Goal: Use online tool/utility: Utilize a website feature to perform a specific function

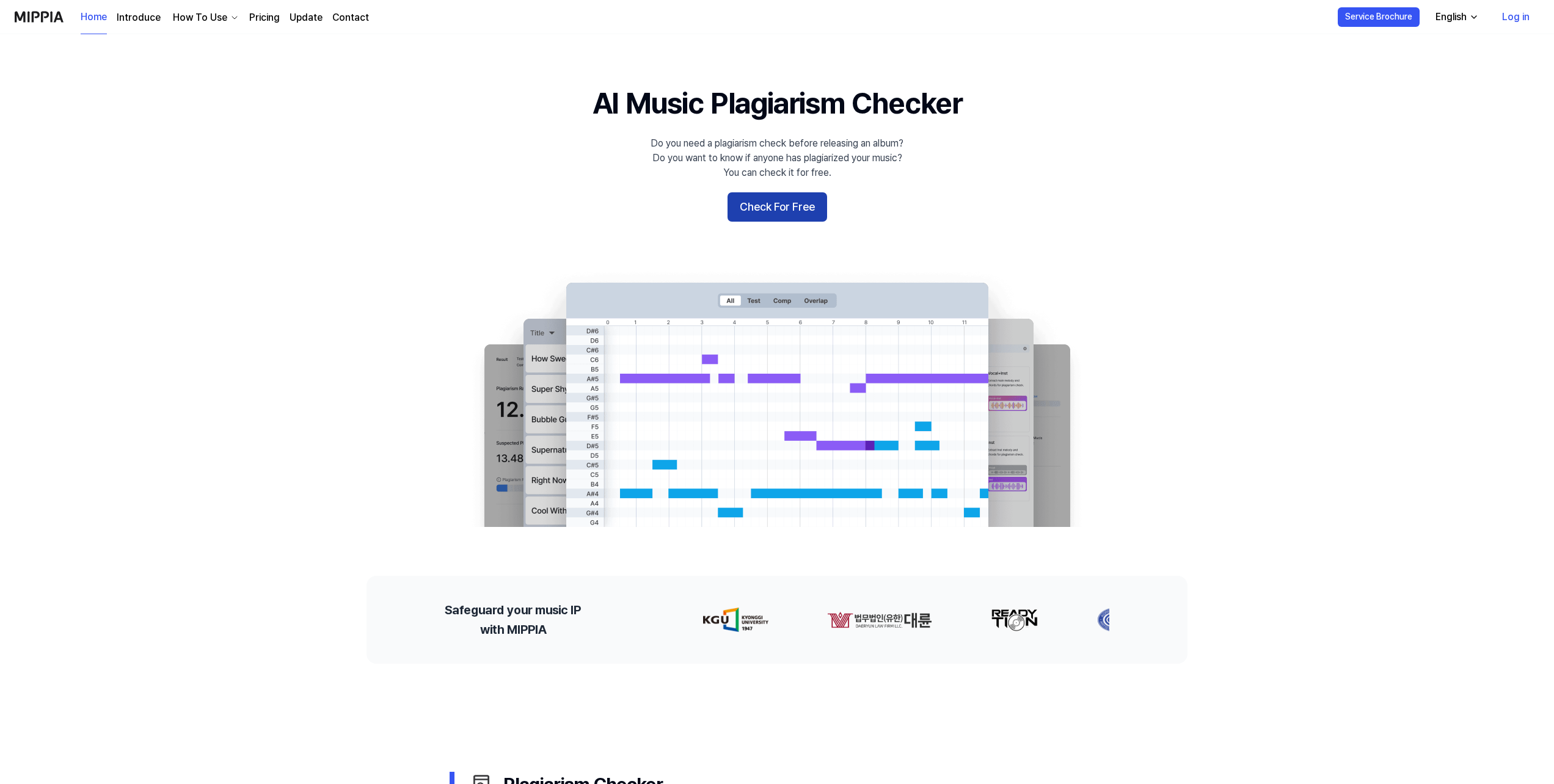
click at [781, 206] on button "Check For Free" at bounding box center [777, 207] width 100 height 29
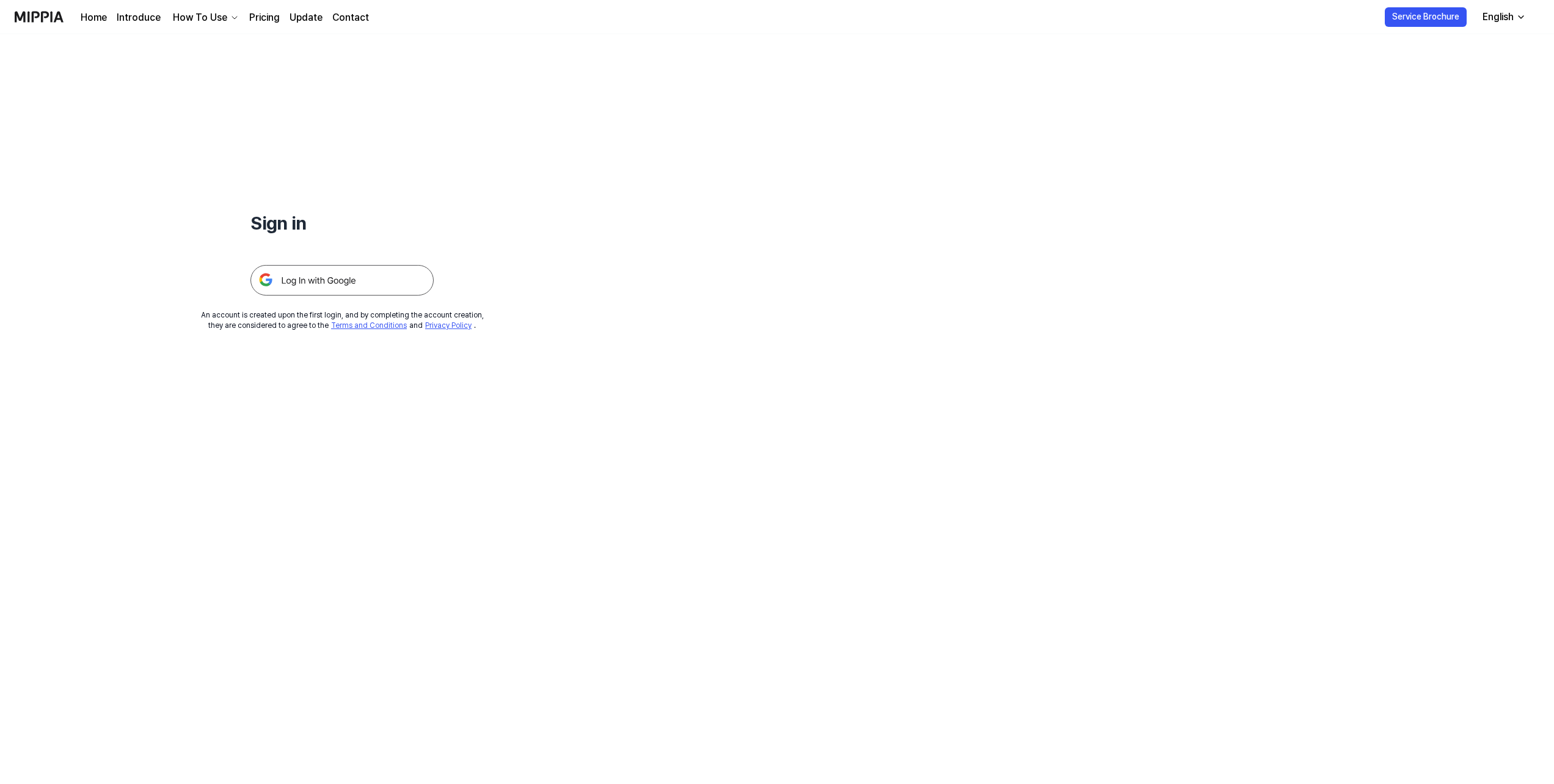
click at [334, 279] on img at bounding box center [342, 281] width 183 height 31
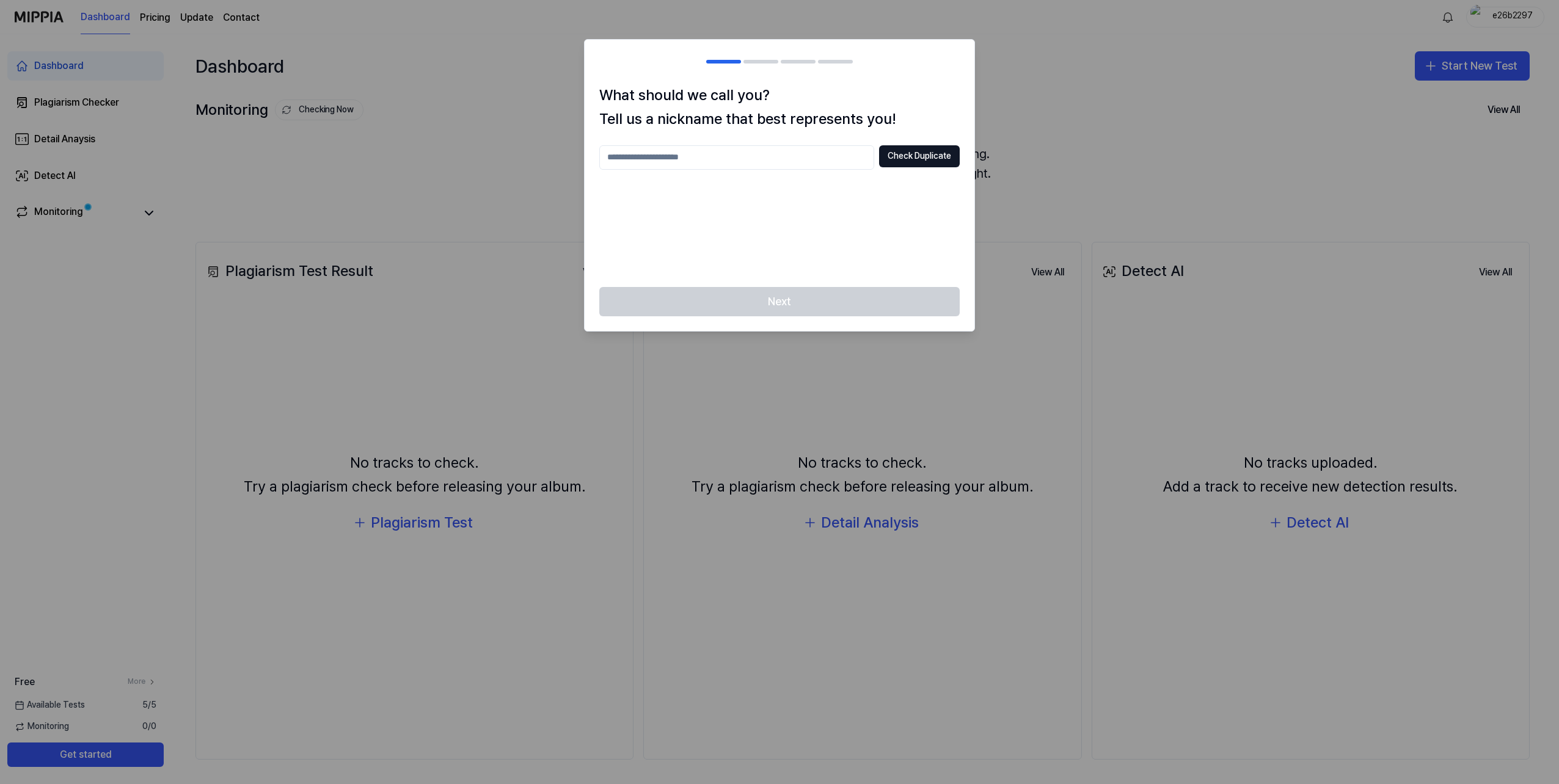
click at [685, 163] on input "text" at bounding box center [737, 157] width 275 height 24
click at [764, 315] on div "Next" at bounding box center [780, 309] width 390 height 44
click at [1303, 321] on div at bounding box center [780, 392] width 1559 height 784
click at [1338, 534] on div at bounding box center [780, 392] width 1559 height 784
click at [689, 165] on input "text" at bounding box center [737, 157] width 275 height 24
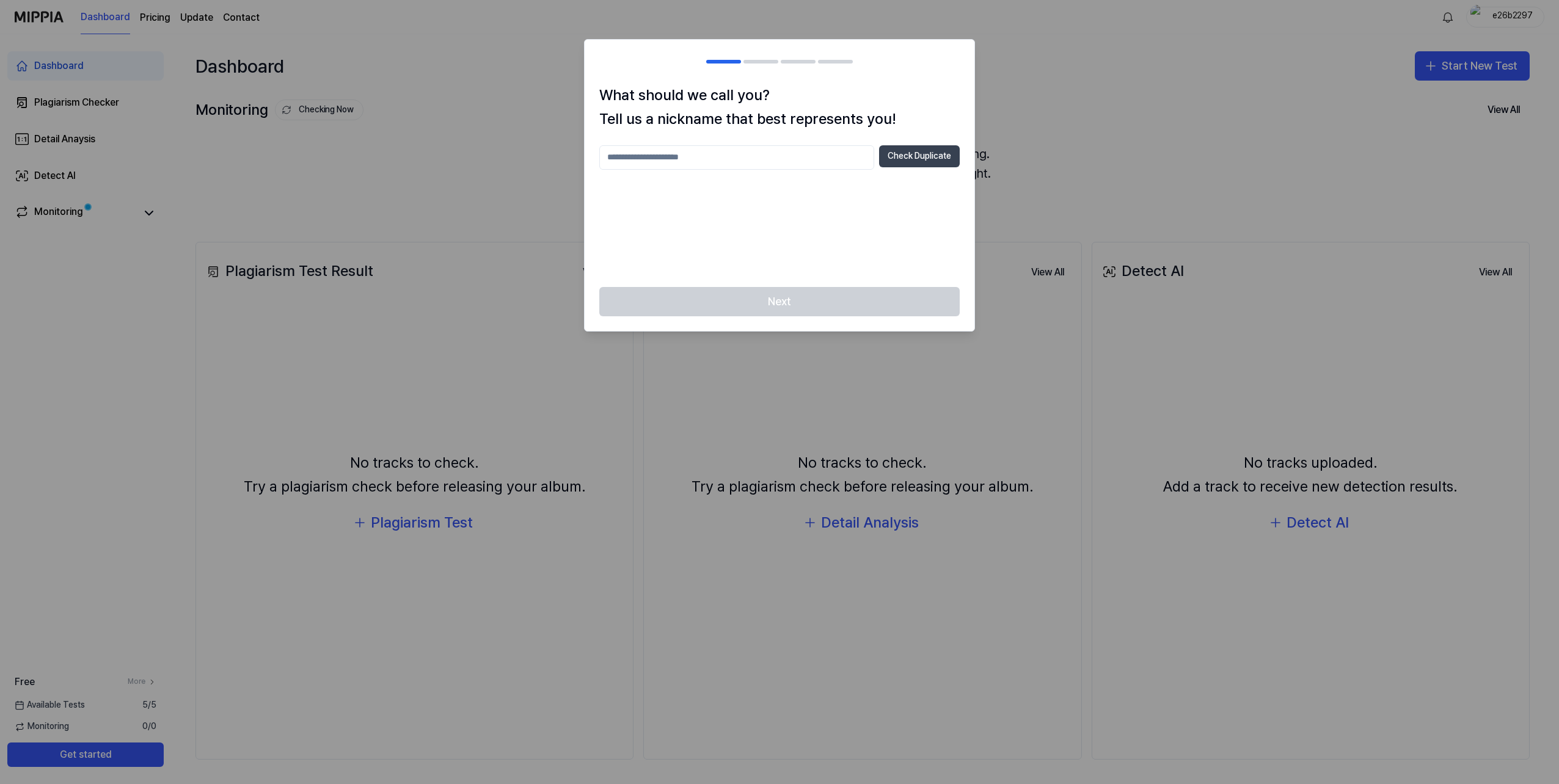
click at [897, 154] on button "Check Duplicate" at bounding box center [919, 156] width 80 height 22
click at [787, 156] on input "text" at bounding box center [737, 157] width 275 height 24
type input "****"
click at [948, 163] on button "Check Duplicate" at bounding box center [919, 156] width 80 height 22
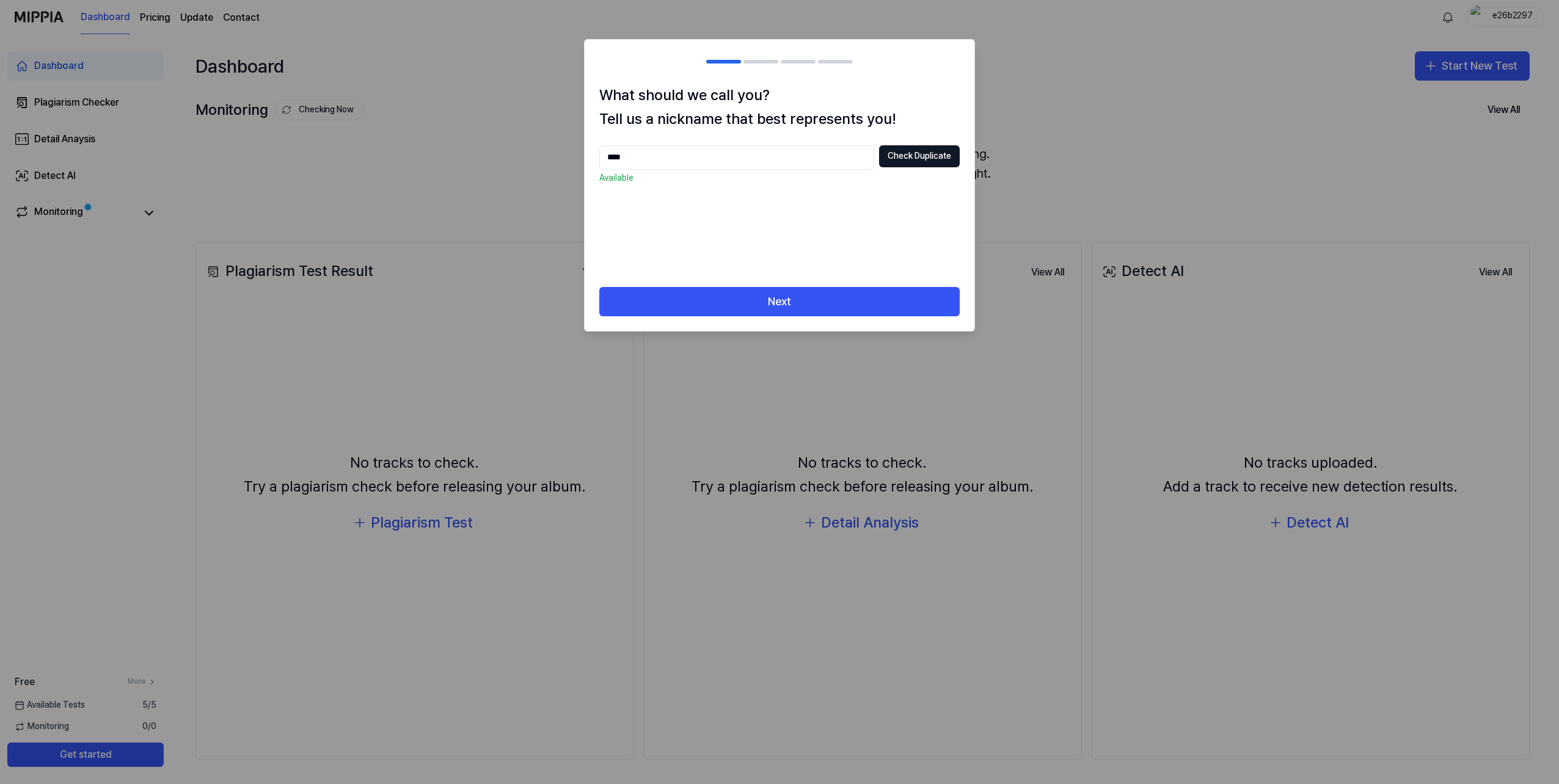
drag, startPoint x: 841, startPoint y: 281, endPoint x: 838, endPoint y: 286, distance: 5.8
click at [841, 282] on div "What should we call you? Tell us a nickname that best represents you! **** Chec…" at bounding box center [780, 185] width 390 height 203
click at [838, 287] on button "Next" at bounding box center [780, 302] width 360 height 29
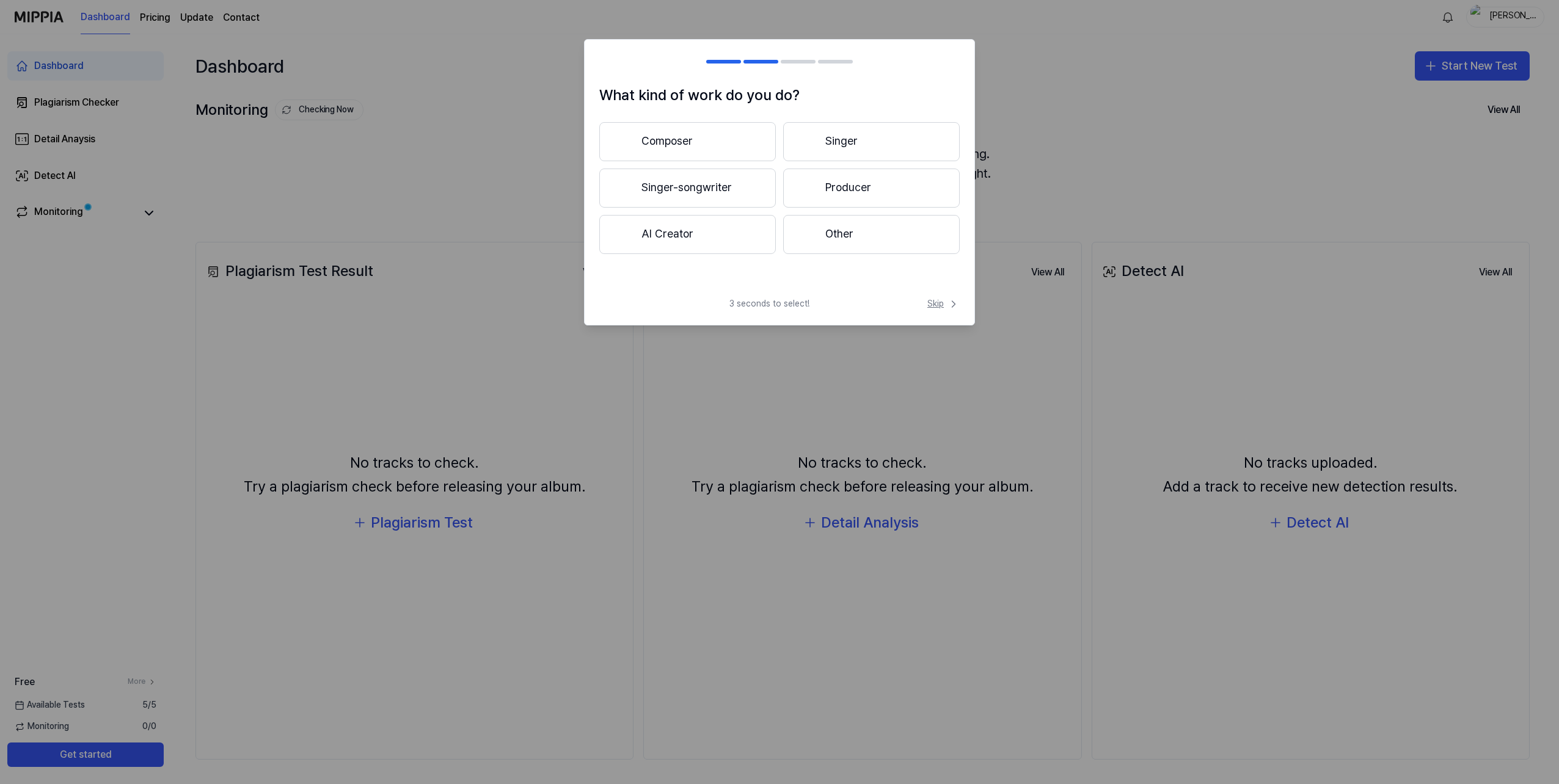
click at [930, 309] on span "Skip" at bounding box center [943, 304] width 32 height 13
click at [938, 299] on div "3 seconds to select! Skip" at bounding box center [780, 298] width 390 height 29
click at [944, 293] on span "Skip" at bounding box center [942, 290] width 35 height 15
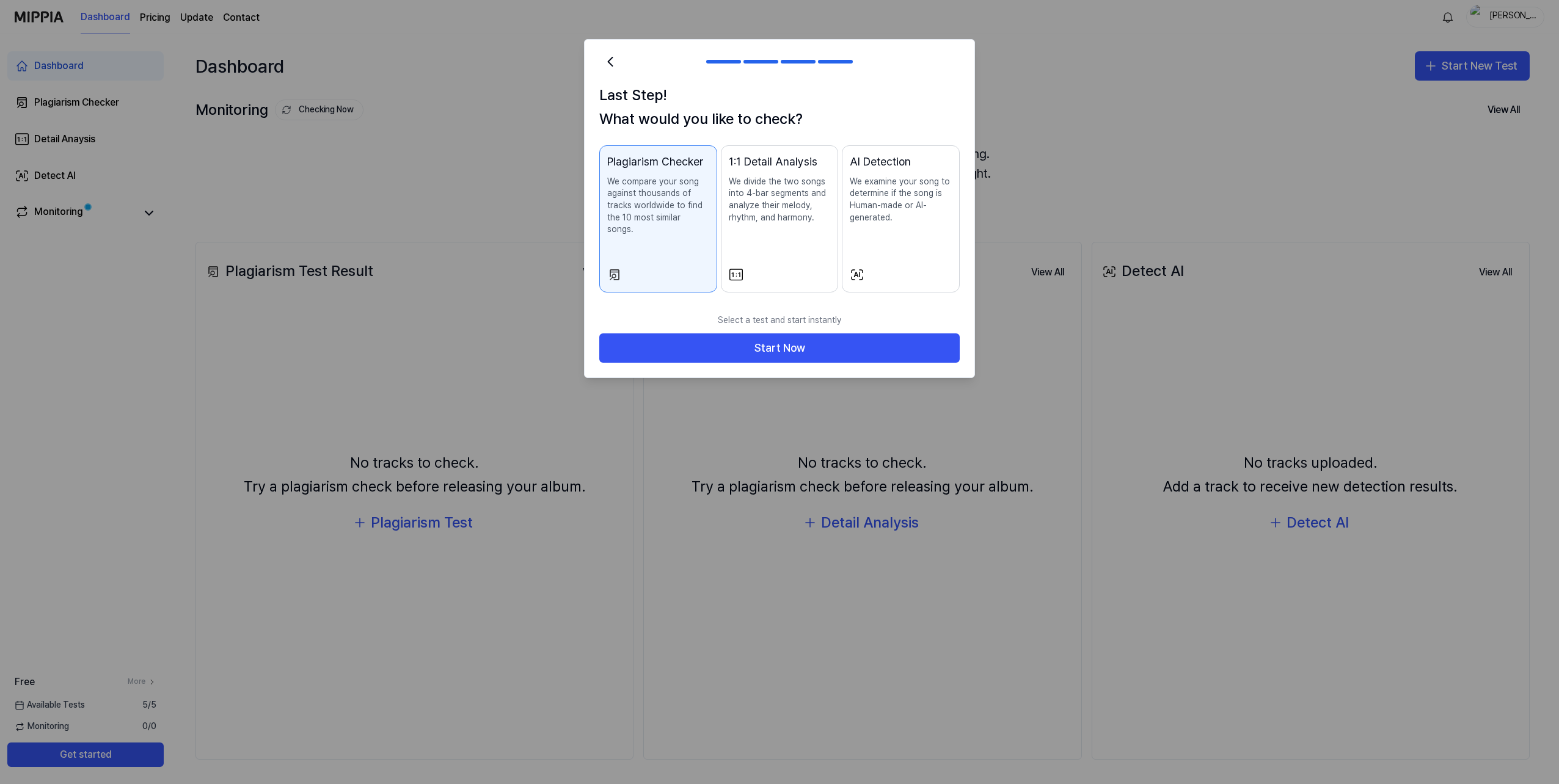
click at [932, 210] on p "We examine your song to determine if the song is Human-made or AI-generated." at bounding box center [901, 199] width 102 height 47
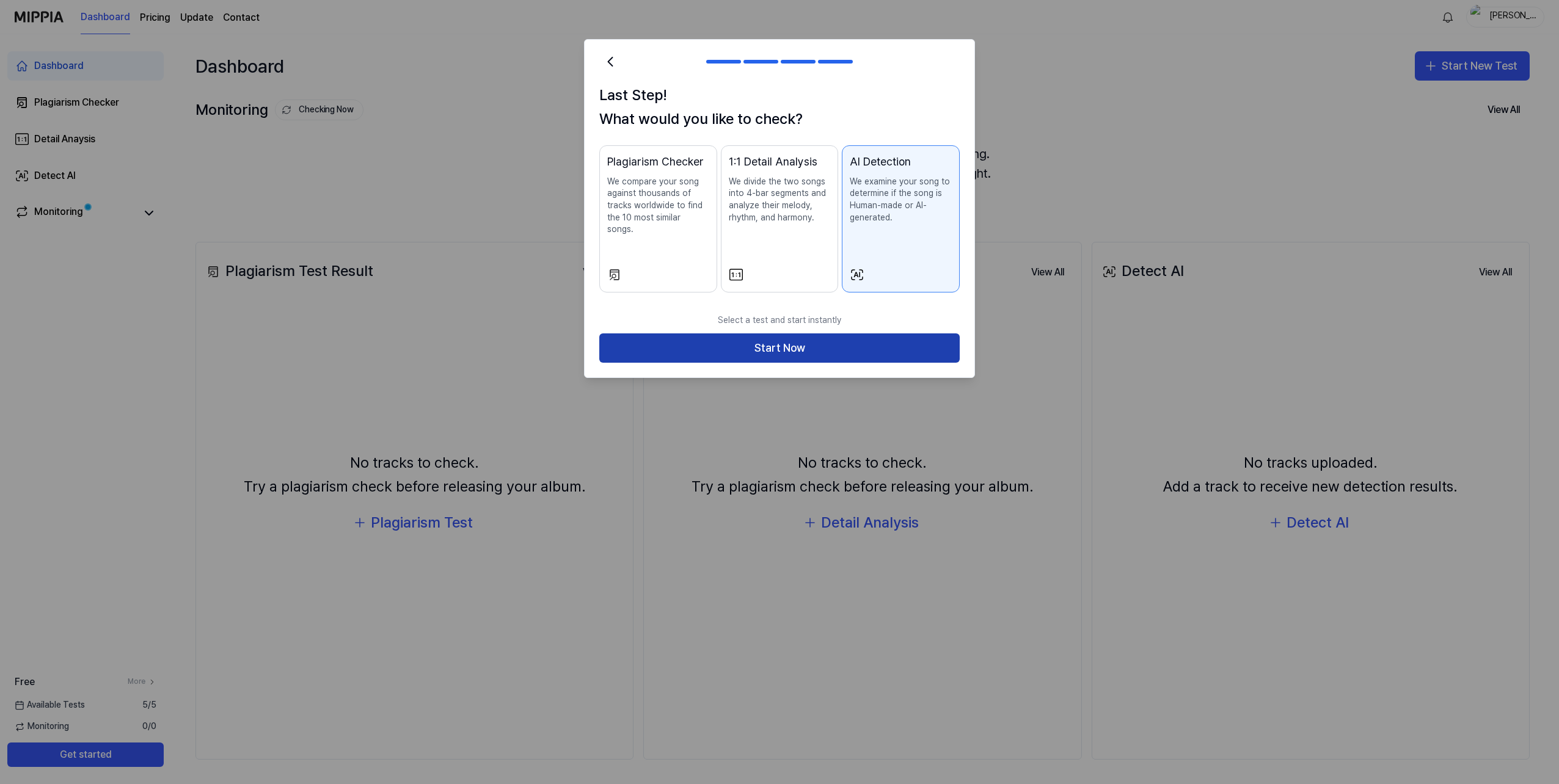
click at [886, 333] on button "Start Now" at bounding box center [780, 347] width 360 height 29
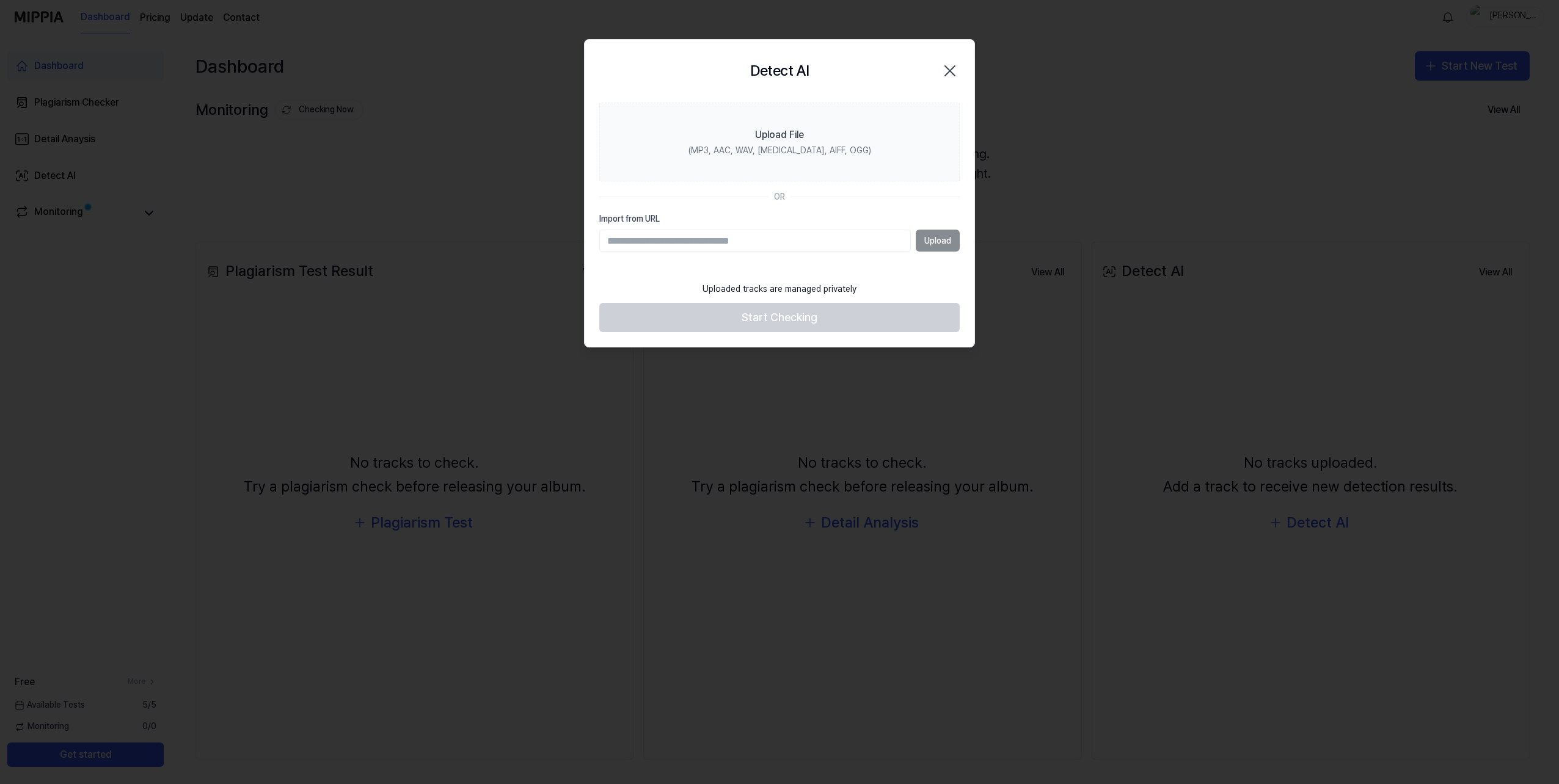
click at [868, 245] on input "Import from URL" at bounding box center [755, 240] width 312 height 22
type input "**********"
click at [857, 299] on div "Uploaded tracks are managed privately" at bounding box center [780, 289] width 168 height 27
click at [929, 249] on button "Upload" at bounding box center [937, 240] width 44 height 22
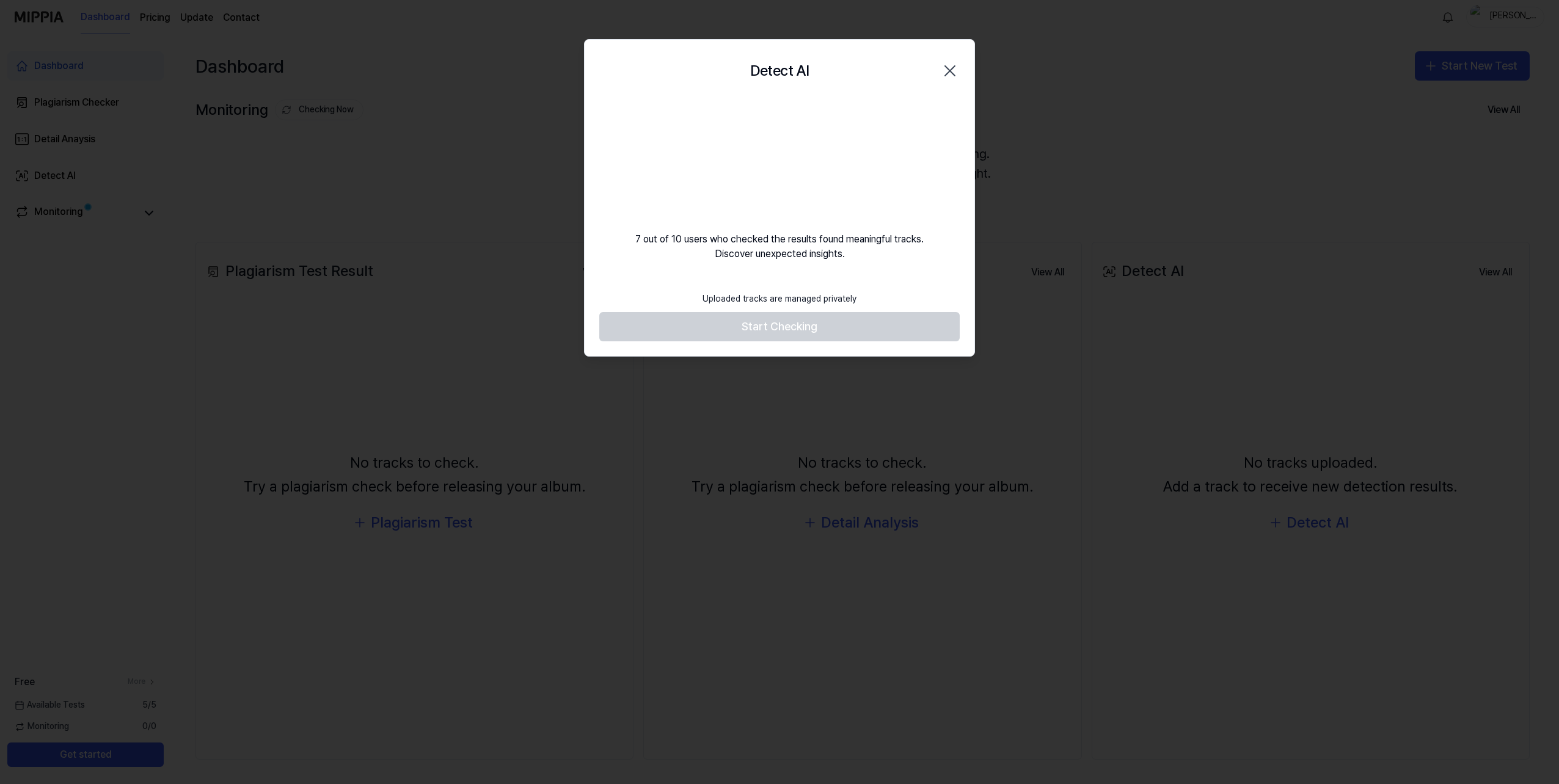
click at [883, 327] on footer "Uploaded tracks are managed privately Start Checking" at bounding box center [780, 314] width 360 height 56
click at [761, 349] on div "Uploaded tracks are managed privately Start Checking" at bounding box center [780, 320] width 390 height 71
click at [762, 329] on footer "Uploaded tracks are managed privately Start Checking" at bounding box center [780, 314] width 360 height 56
click at [810, 150] on video at bounding box center [780, 161] width 117 height 117
click at [890, 248] on div "7 out of 10 users who checked the results found meaningful tracks. Discover une…" at bounding box center [780, 182] width 390 height 159
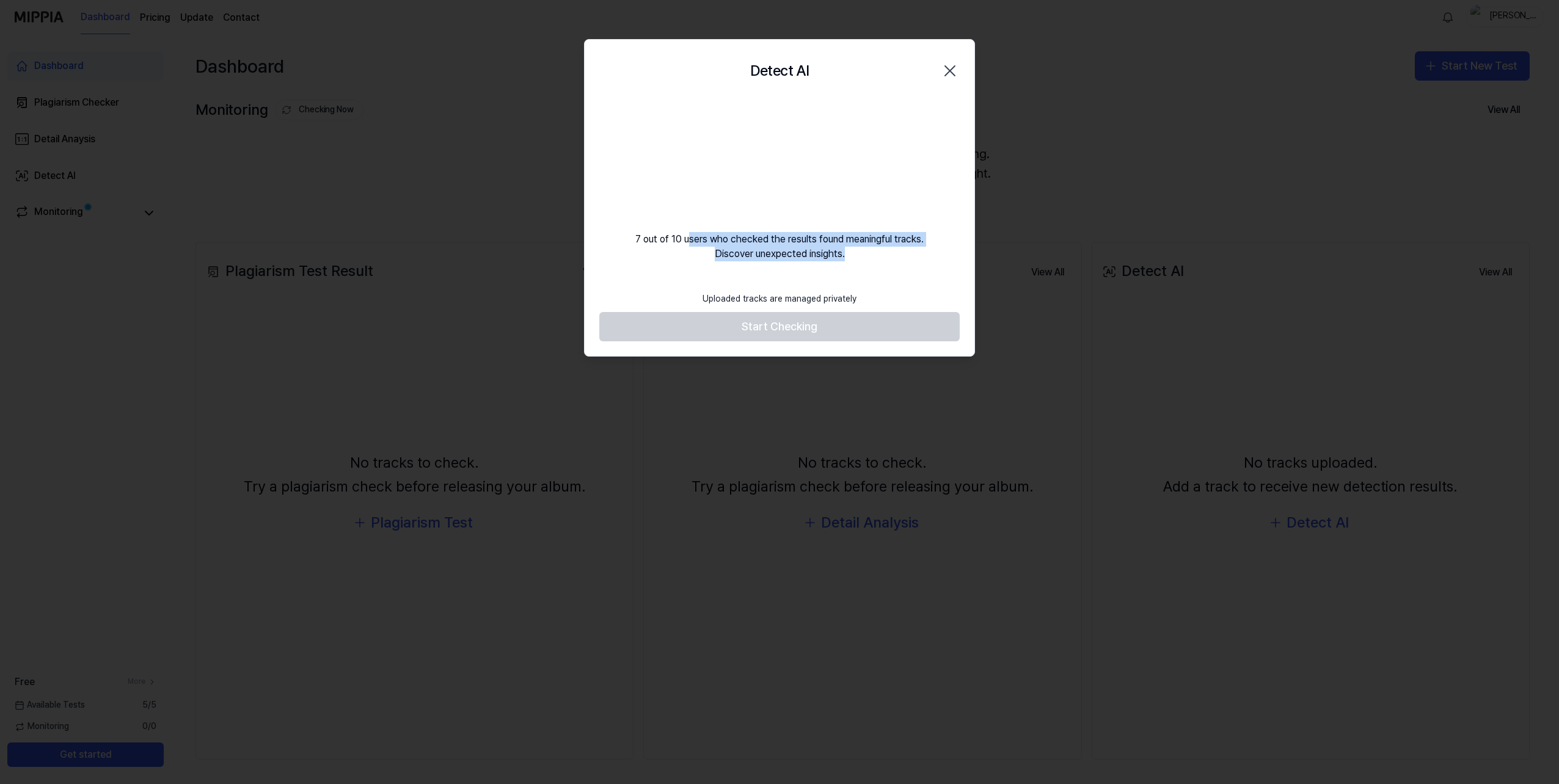
drag, startPoint x: 862, startPoint y: 254, endPoint x: 685, endPoint y: 237, distance: 177.8
click at [685, 237] on div "7 out of 10 users who checked the results found meaningful tracks. Discover une…" at bounding box center [780, 182] width 390 height 159
click at [948, 70] on icon "button" at bounding box center [950, 71] width 19 height 19
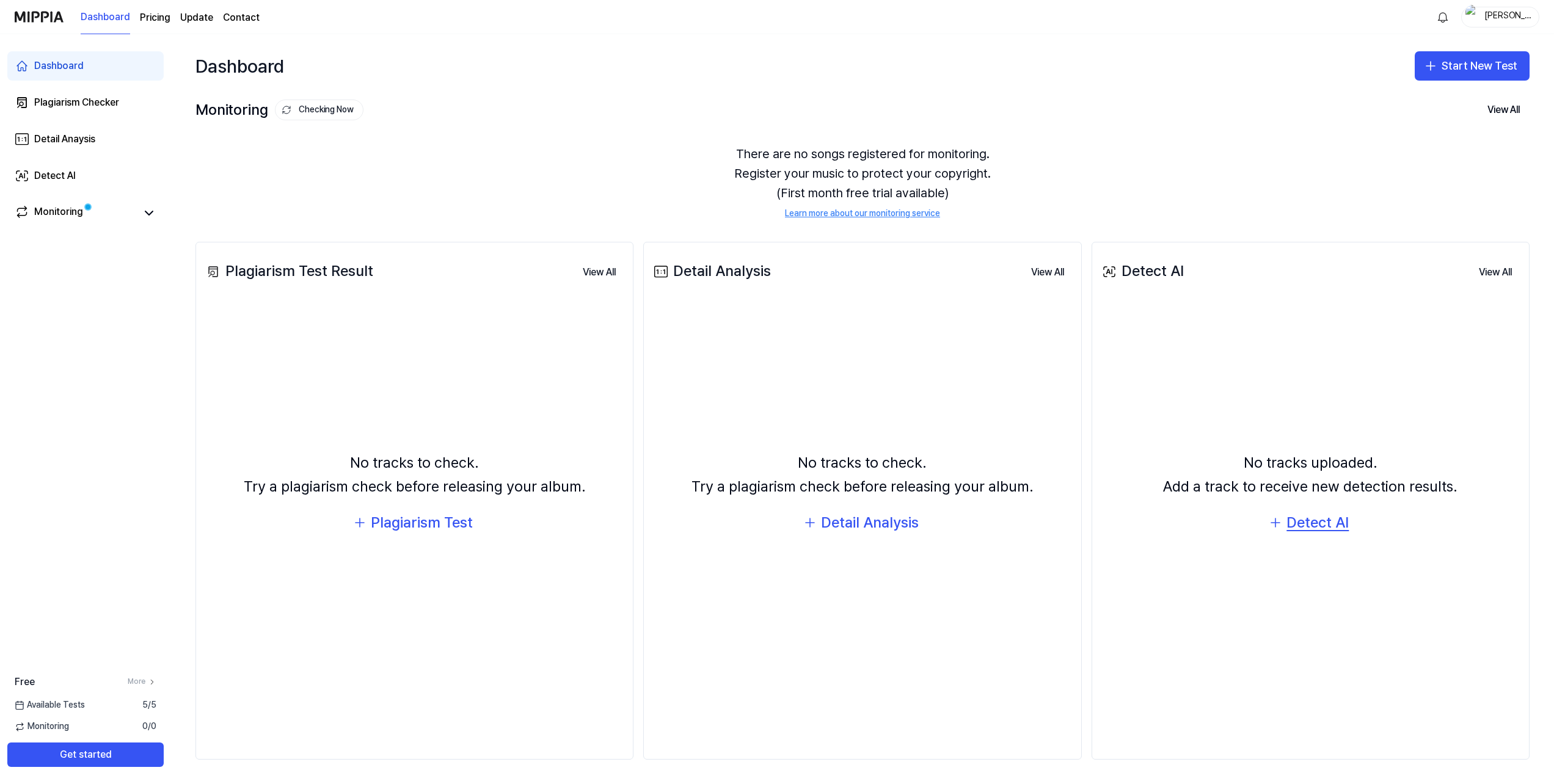
click at [1324, 523] on div "Detect AI" at bounding box center [1318, 523] width 62 height 23
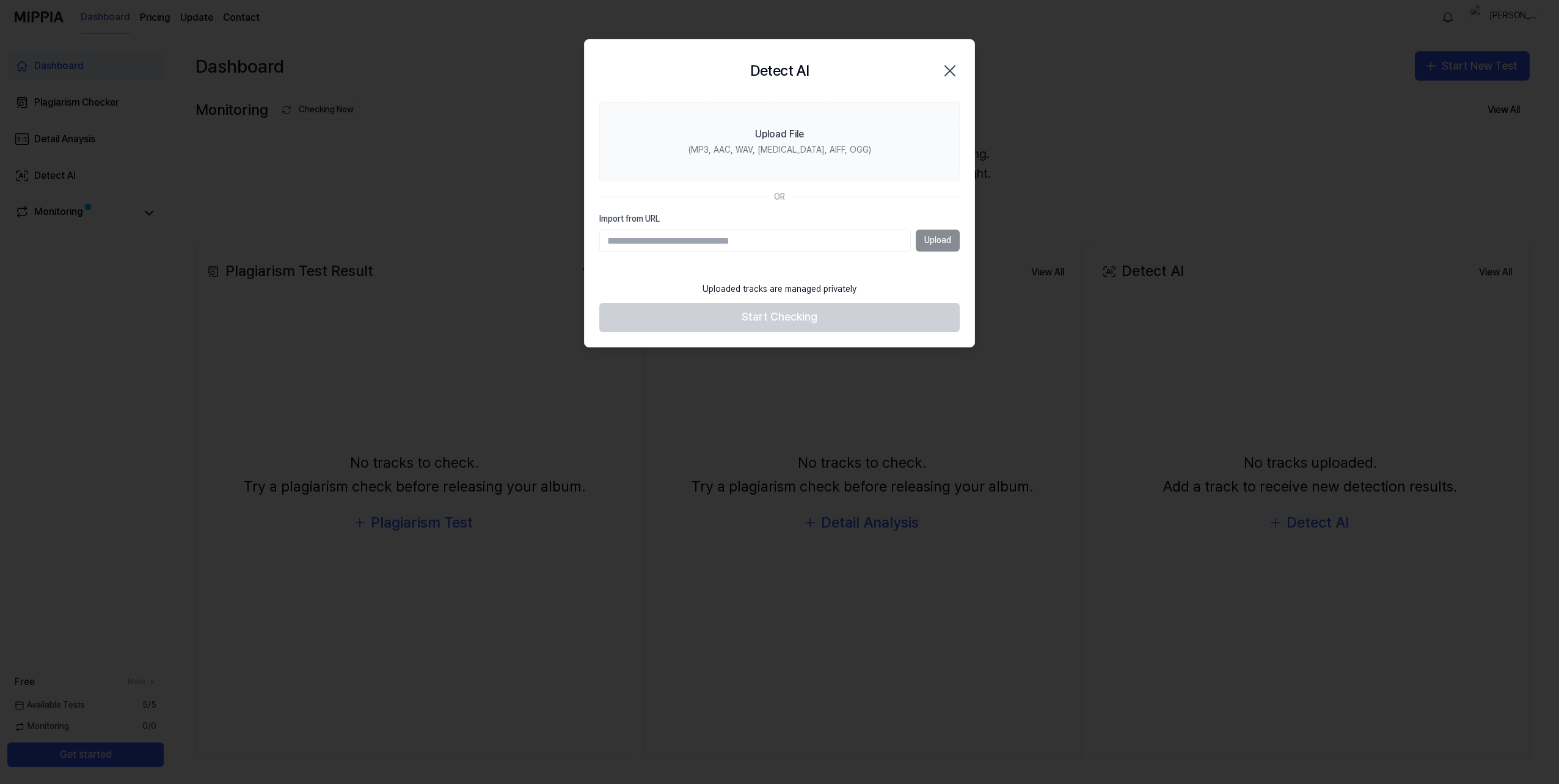
click at [791, 214] on label "Import from URL" at bounding box center [780, 219] width 360 height 13
click at [791, 229] on input "Import from URL" at bounding box center [755, 240] width 312 height 22
click at [782, 237] on input "Import from URL" at bounding box center [755, 240] width 312 height 22
paste input "**********"
type input "**********"
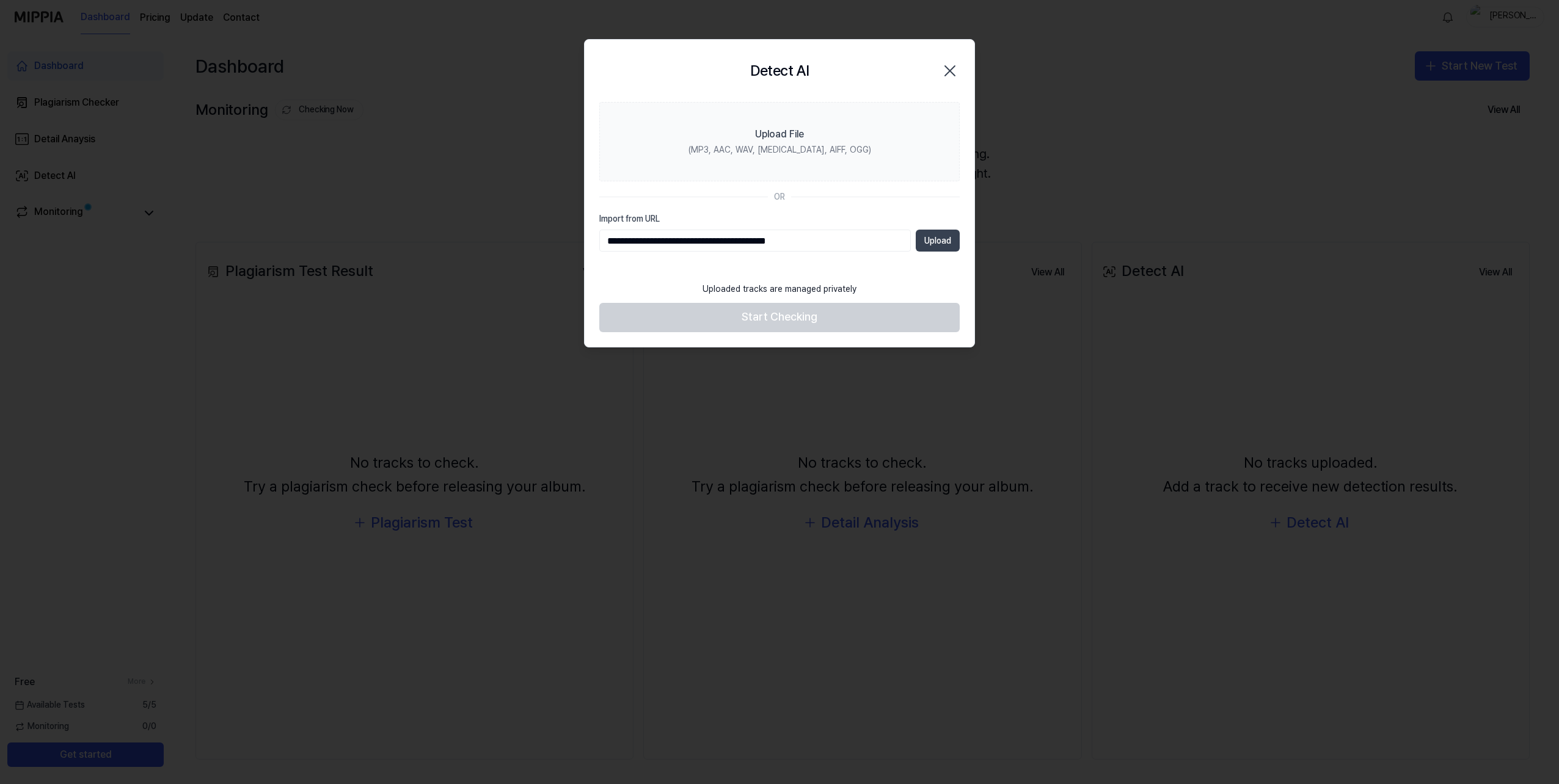
click at [941, 242] on button "Upload" at bounding box center [937, 240] width 44 height 22
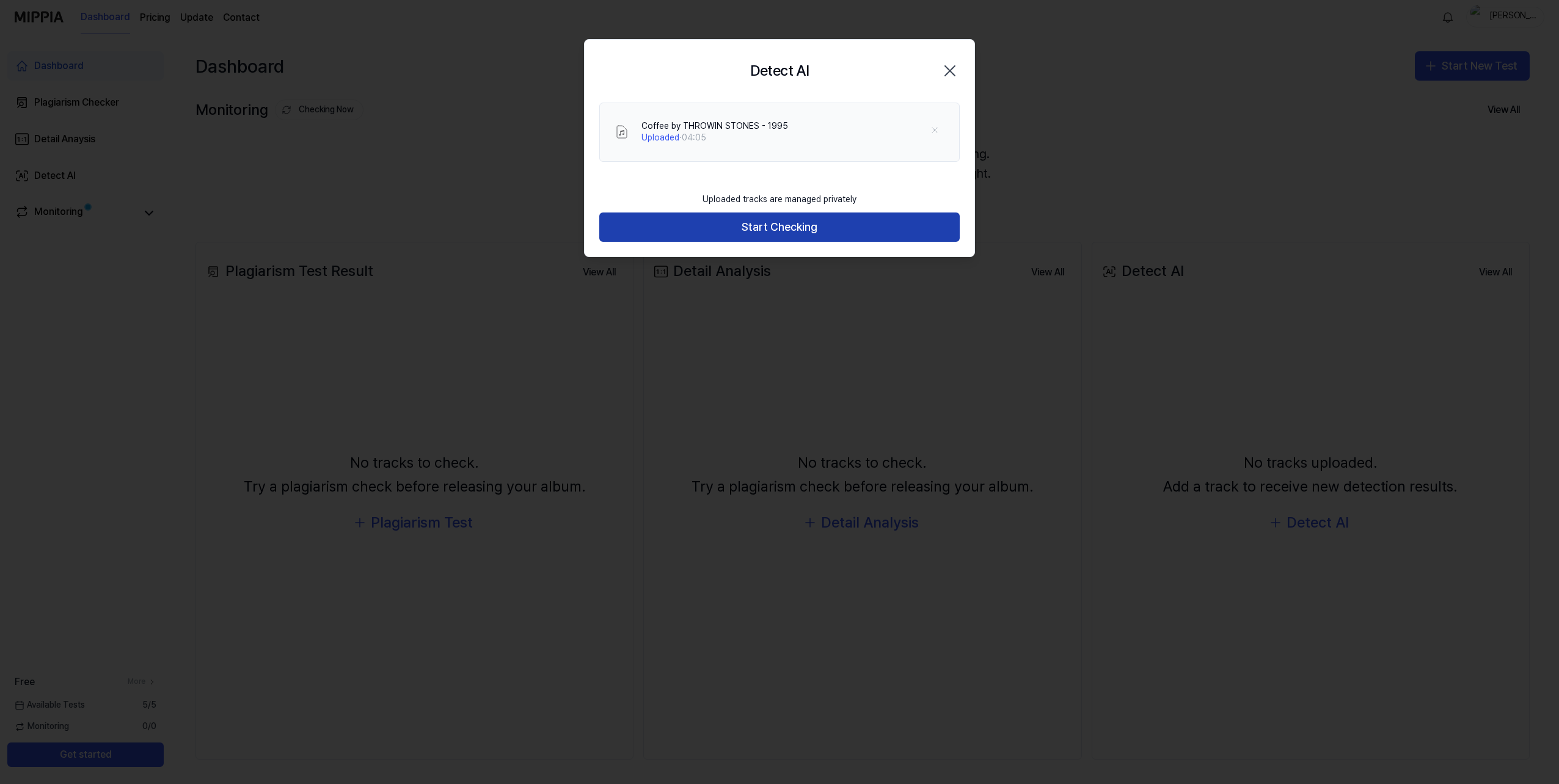
click at [755, 236] on button "Start Checking" at bounding box center [780, 227] width 360 height 29
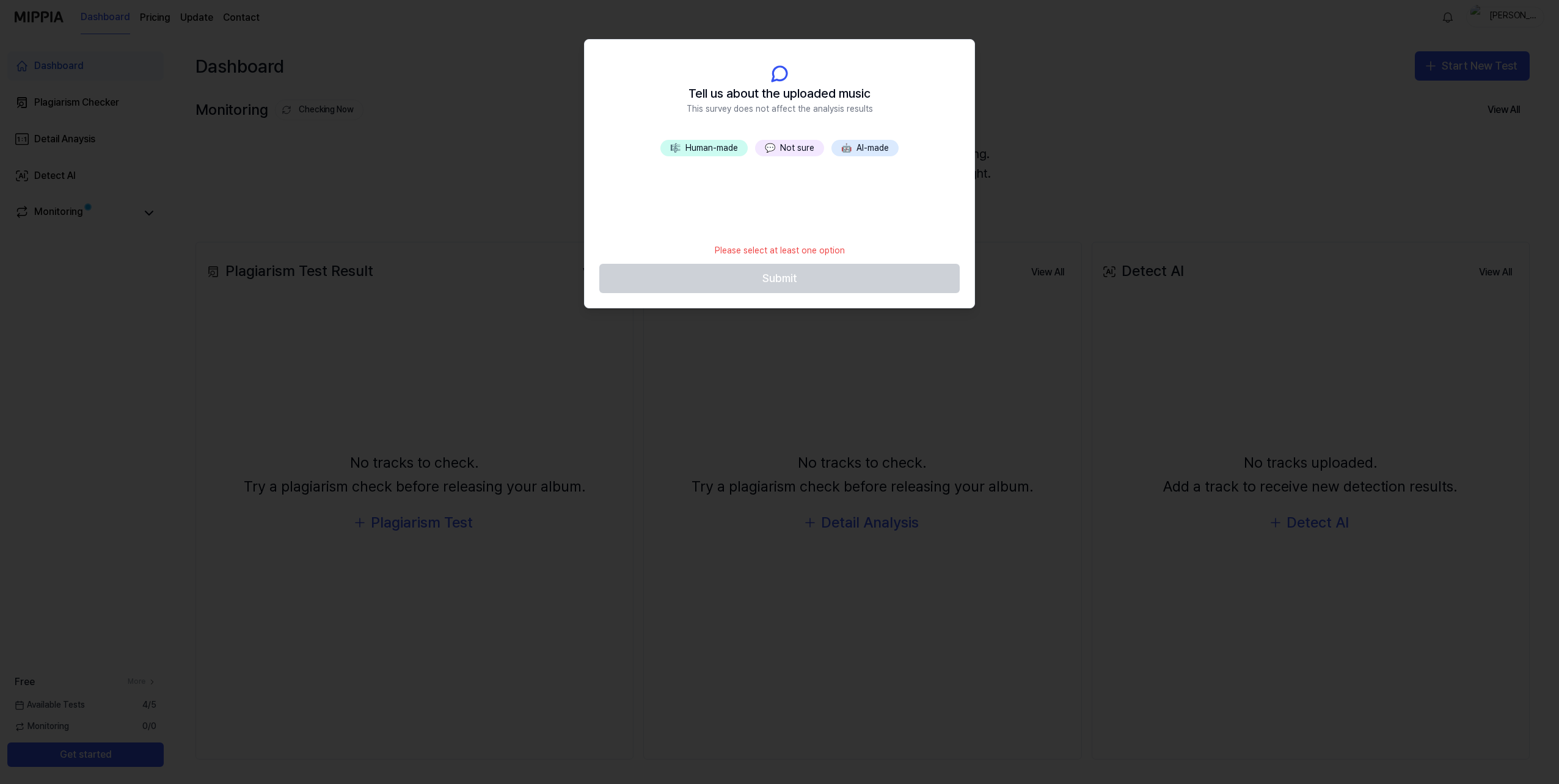
click at [782, 155] on button "💬 Not sure" at bounding box center [789, 148] width 69 height 17
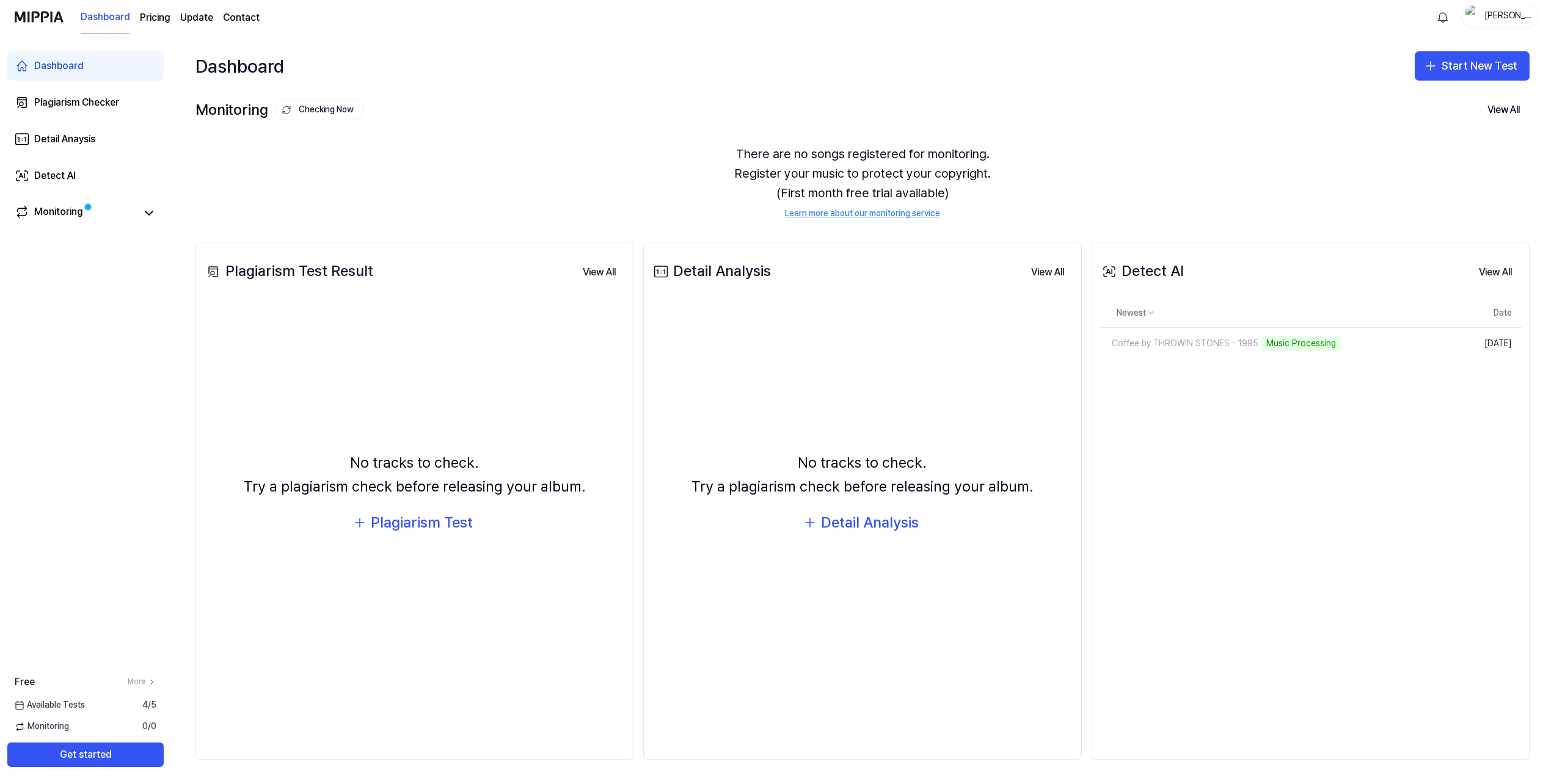
click at [611, 173] on div "There are no songs registered for monitoring. Register your music to protect yo…" at bounding box center [863, 182] width 1334 height 106
click at [1240, 340] on div "Coffee by THROWIN STONES - 1995" at bounding box center [1179, 344] width 159 height 13
click at [1248, 340] on div "Coffee by THROWIN STONES - 1995" at bounding box center [1179, 344] width 159 height 13
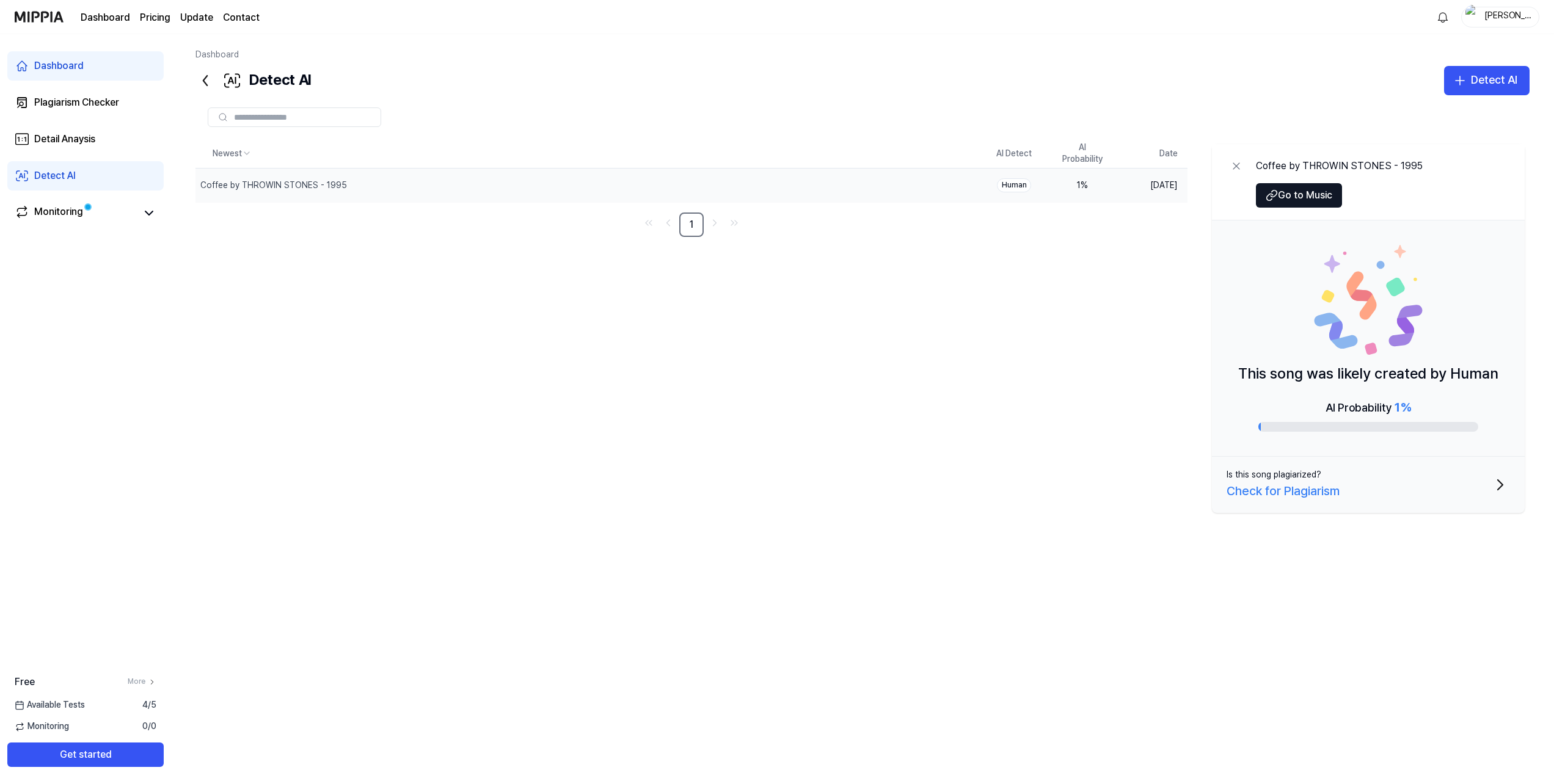
click at [1021, 181] on div "Human" at bounding box center [1014, 185] width 34 height 15
click at [949, 185] on button "Delete" at bounding box center [955, 185] width 49 height 19
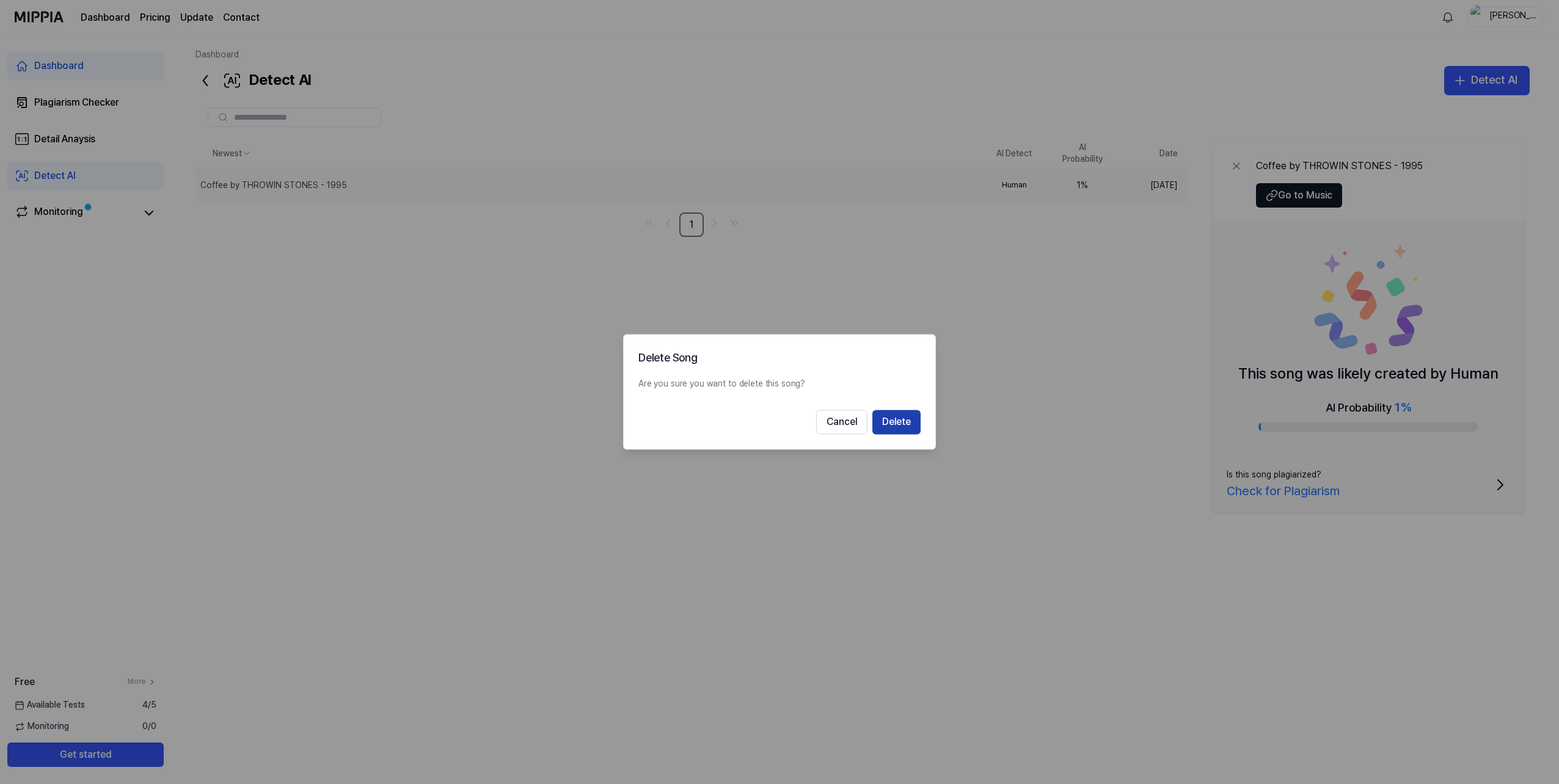
click at [905, 421] on button "Delete" at bounding box center [897, 422] width 48 height 24
